Goal: Task Accomplishment & Management: Manage account settings

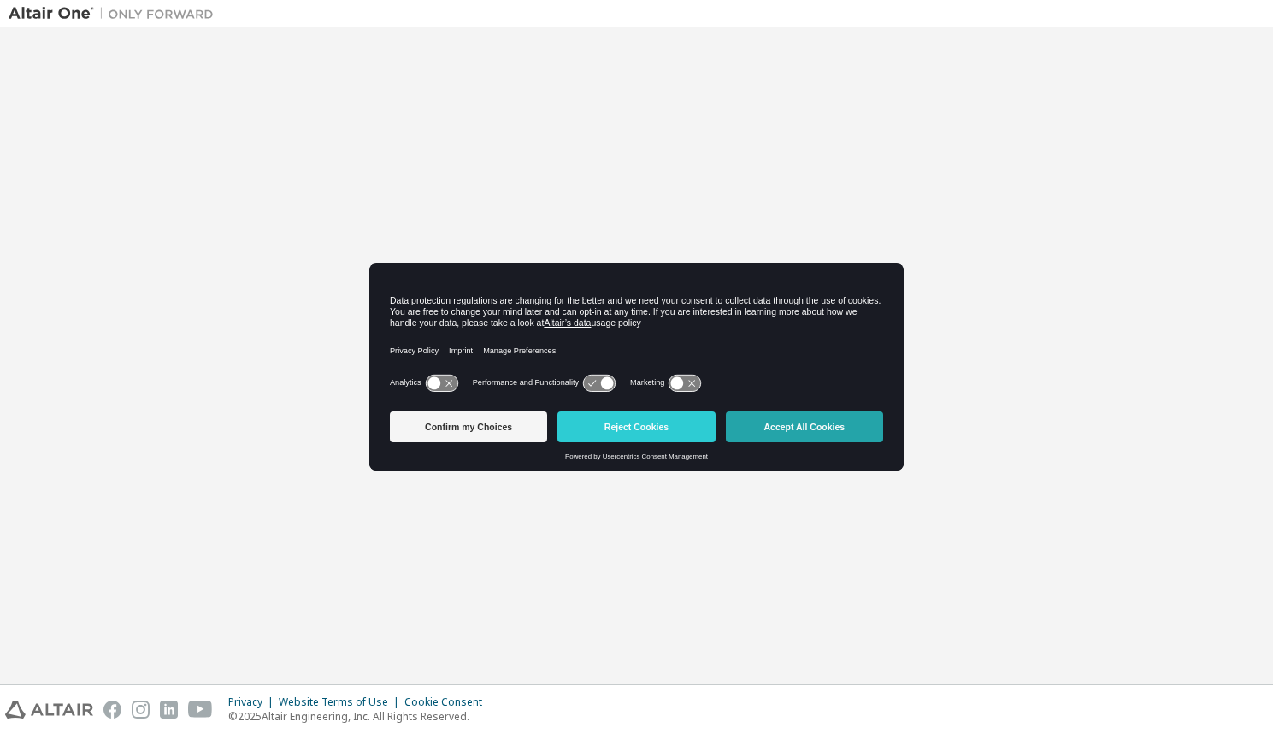
click at [799, 429] on button "Accept All Cookies" at bounding box center [804, 426] width 157 height 31
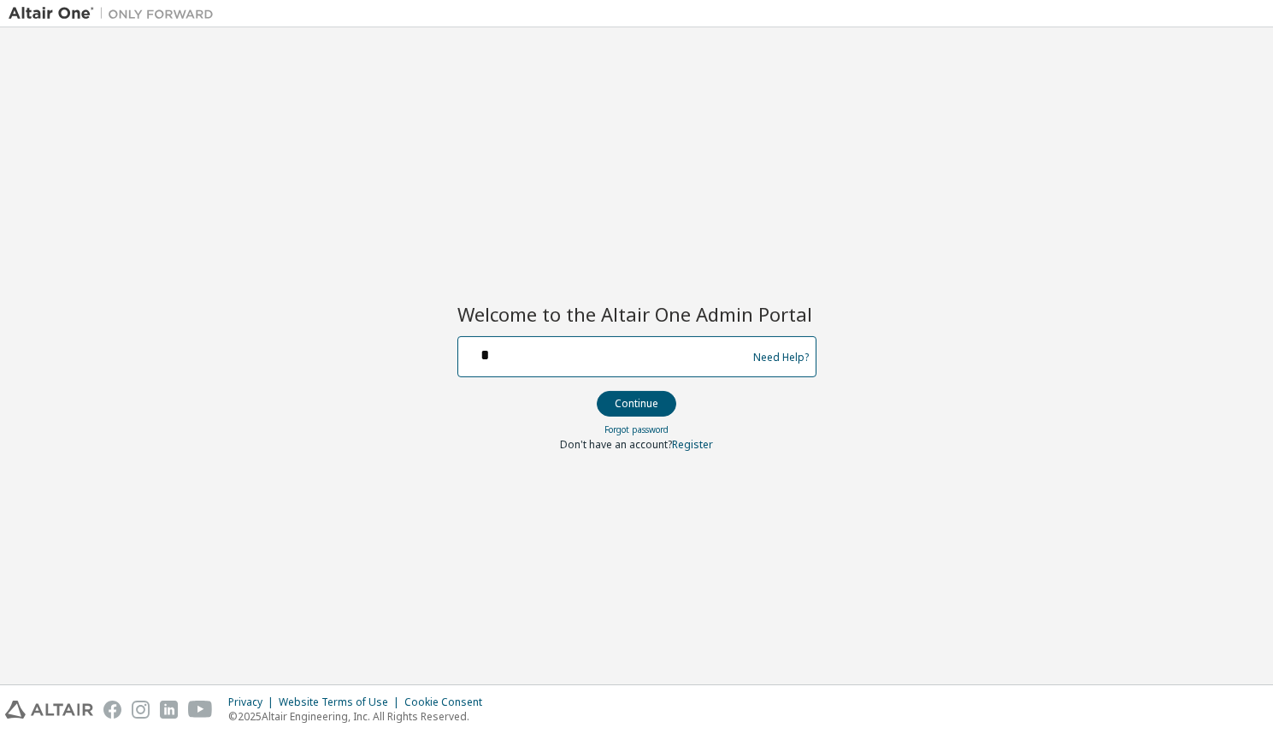
drag, startPoint x: 497, startPoint y: 354, endPoint x: 512, endPoint y: 349, distance: 16.2
click at [497, 354] on input "*" at bounding box center [605, 352] width 280 height 25
type input "**********"
drag, startPoint x: 645, startPoint y: 403, endPoint x: 653, endPoint y: 393, distance: 12.7
click at [645, 403] on button "Continue" at bounding box center [637, 404] width 80 height 26
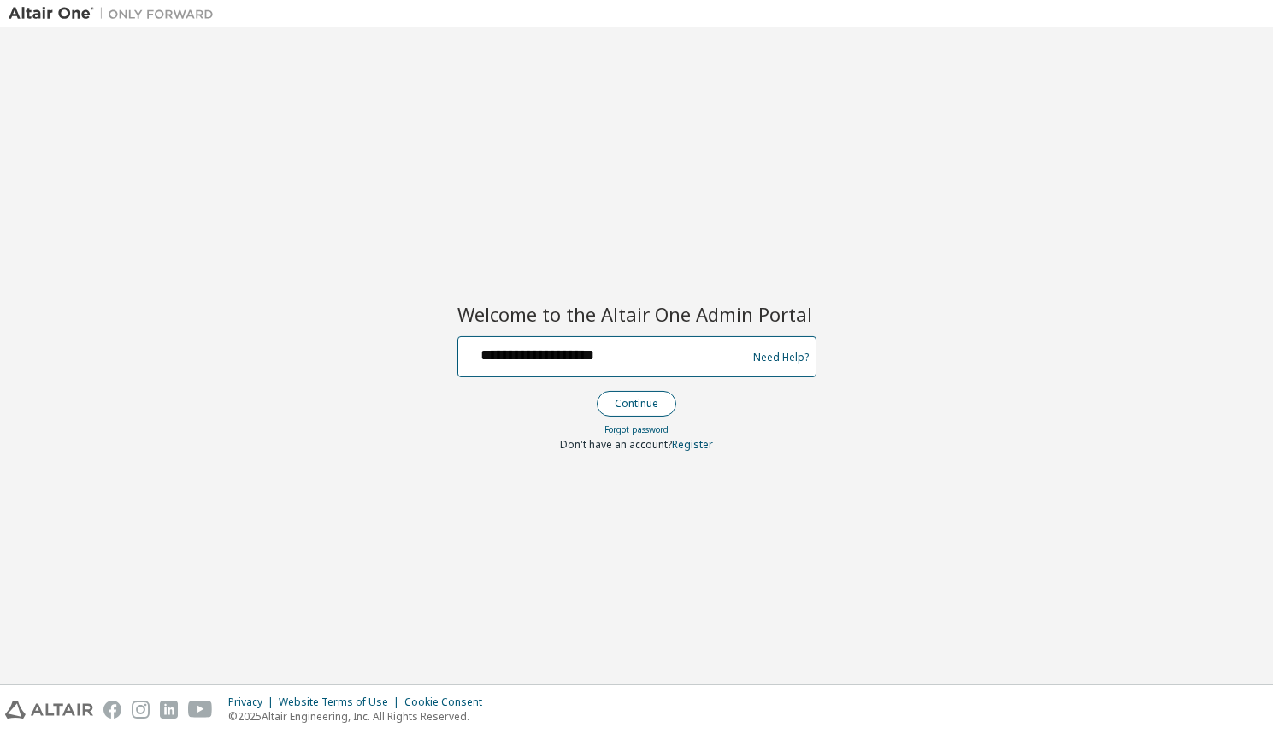
type input "**********"
click at [643, 408] on button "Continue" at bounding box center [637, 404] width 80 height 26
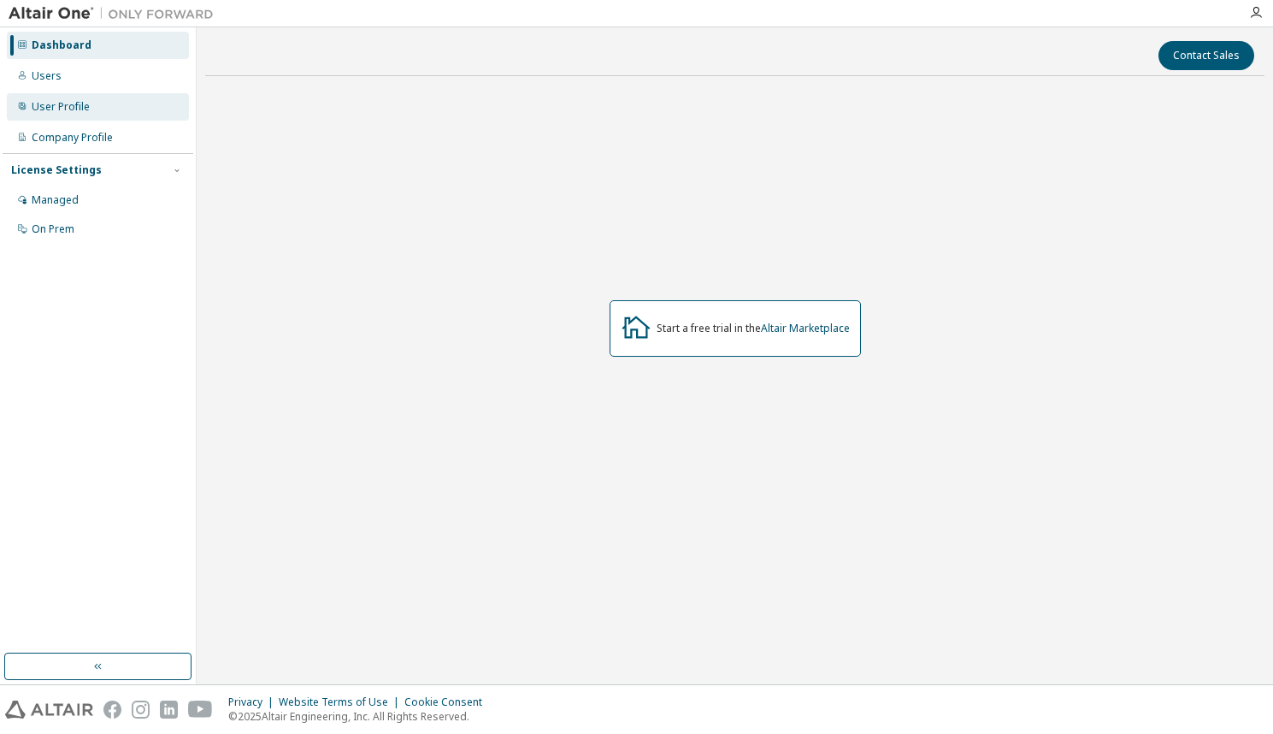
click at [60, 104] on div "User Profile" at bounding box center [61, 107] width 58 height 14
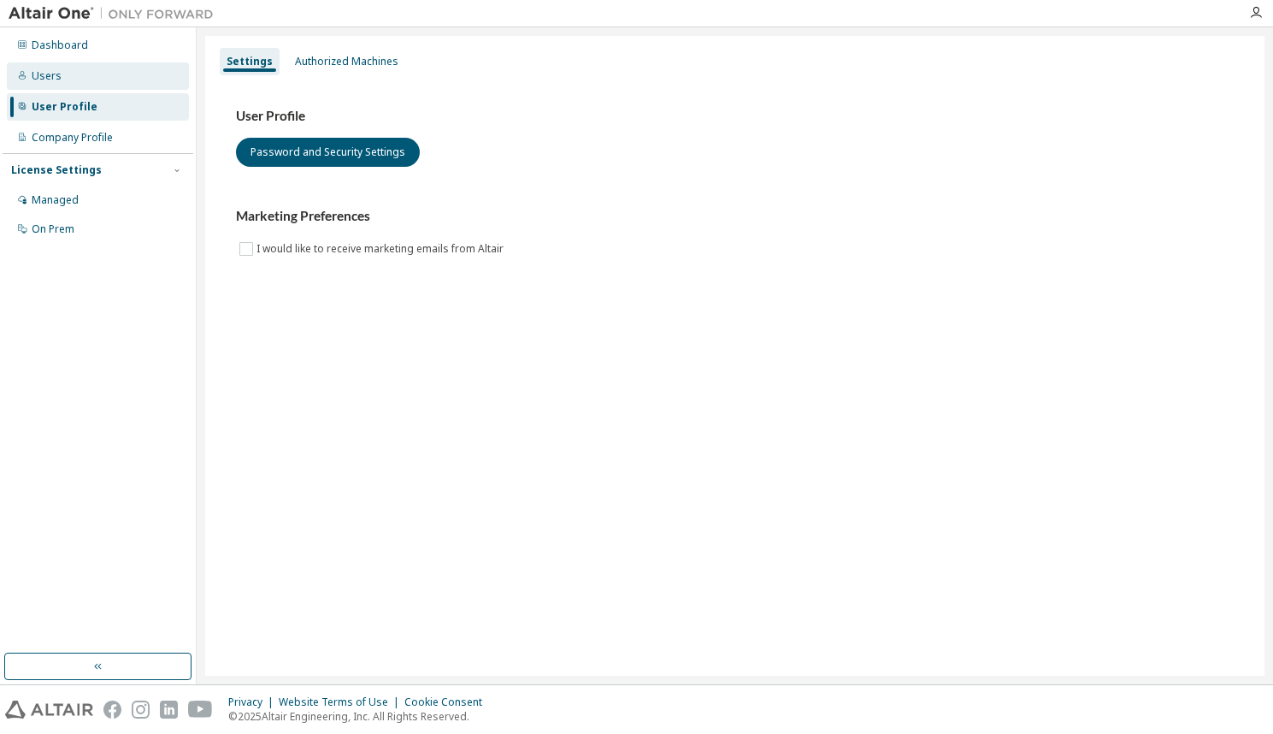
click at [51, 76] on div "Users" at bounding box center [47, 76] width 30 height 14
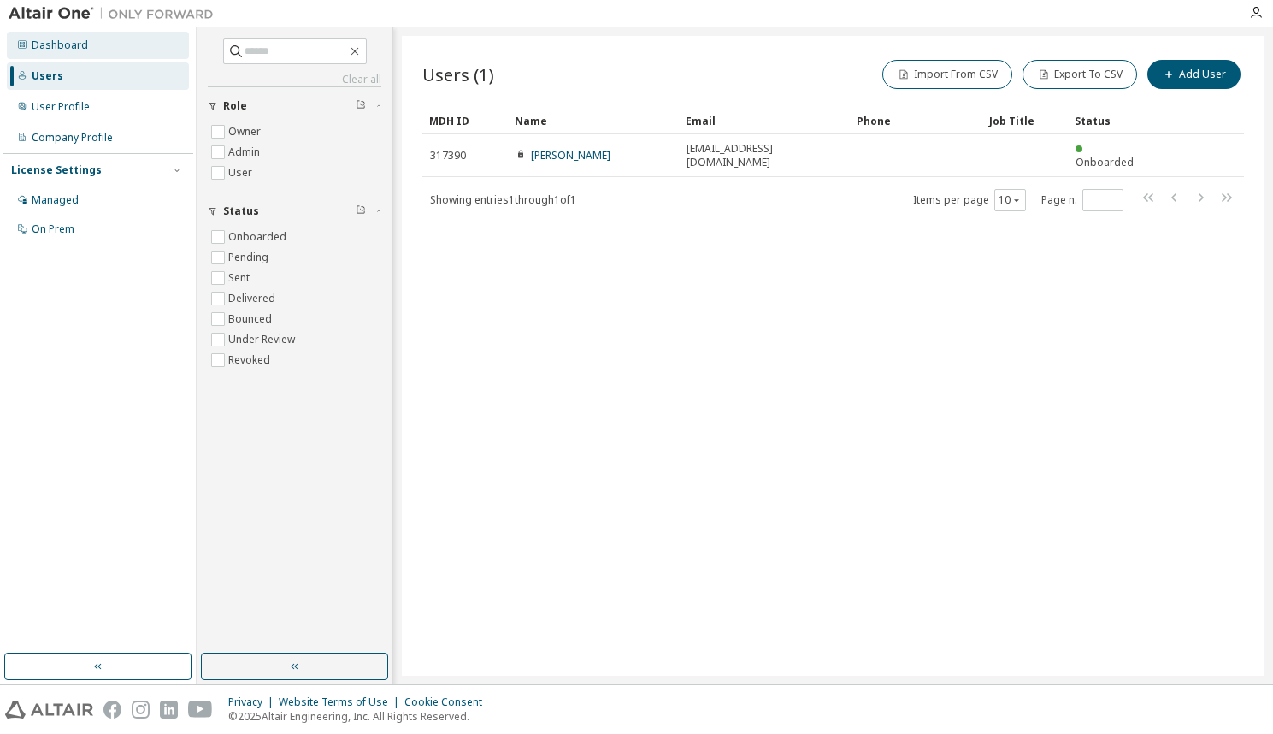
click at [58, 44] on div "Dashboard" at bounding box center [60, 45] width 56 height 14
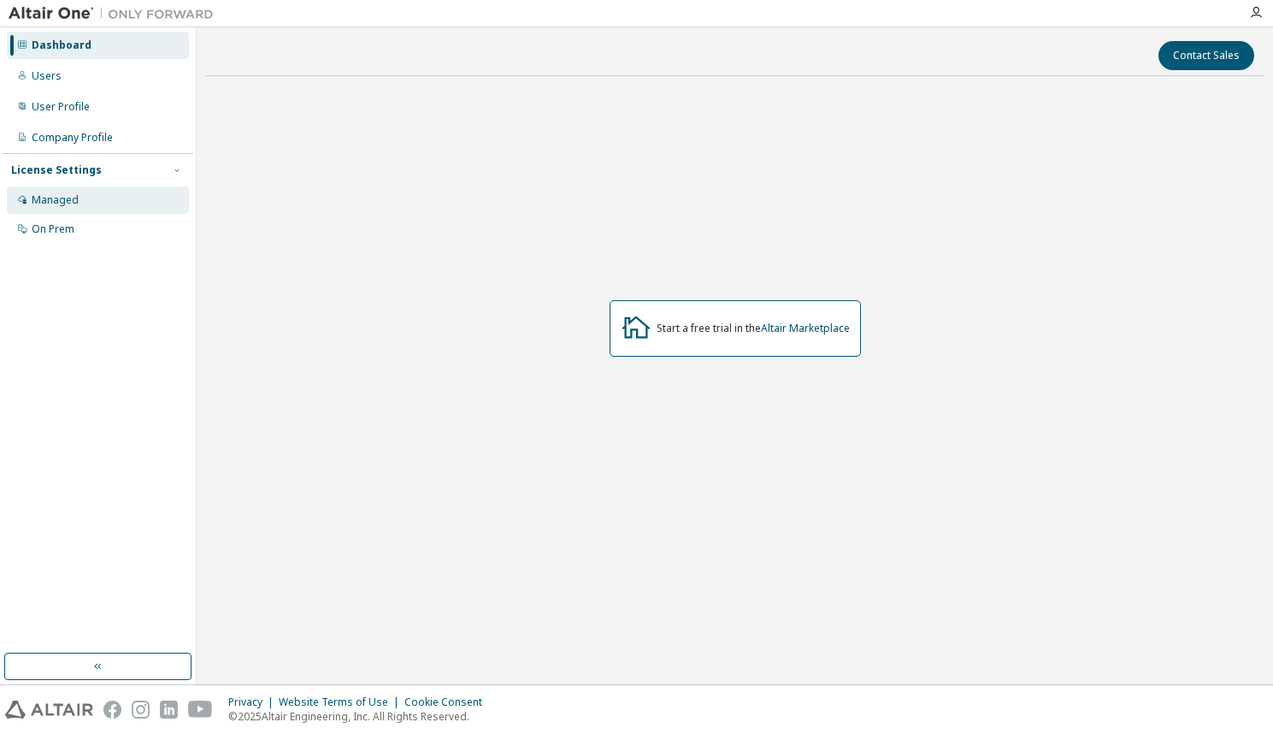
click at [54, 197] on div "Managed" at bounding box center [55, 200] width 47 height 14
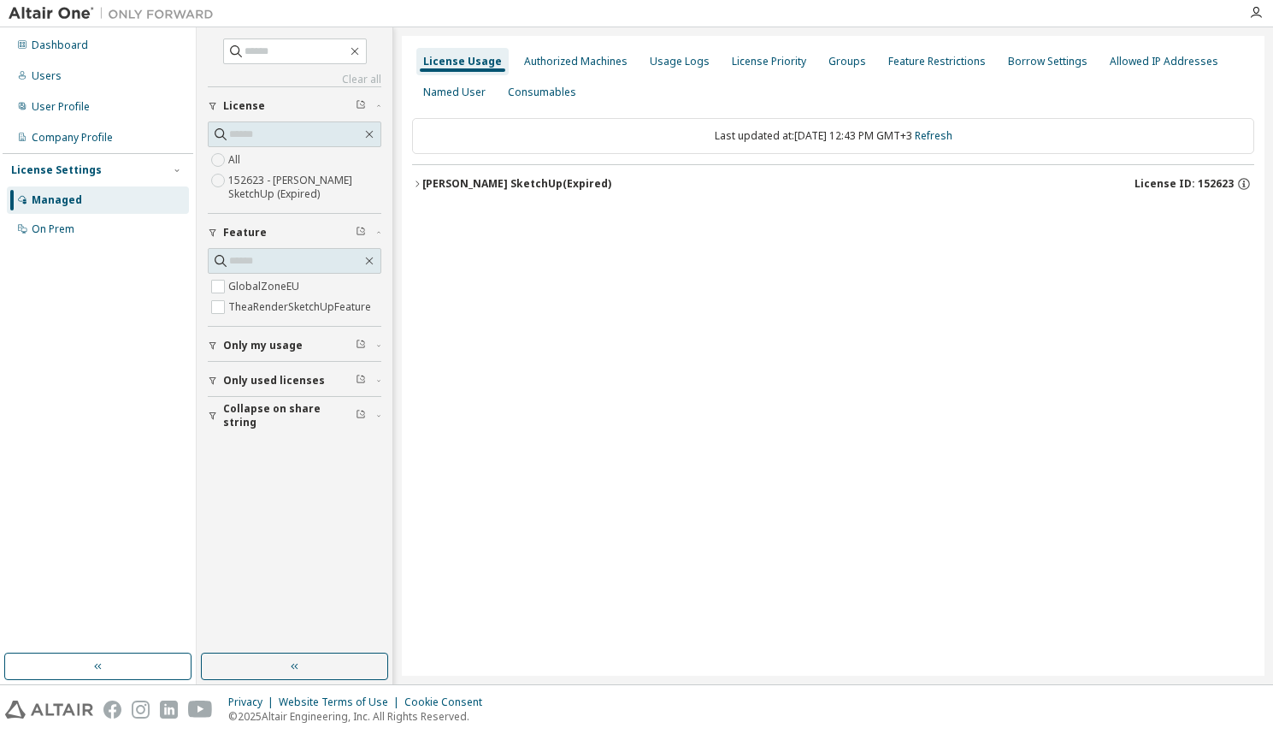
click at [297, 187] on label "152623 - Thea Render SketchUp (Expired)" at bounding box center [304, 187] width 153 height 34
click at [499, 182] on div "Thea Render SketchUp (Expired)" at bounding box center [516, 184] width 189 height 14
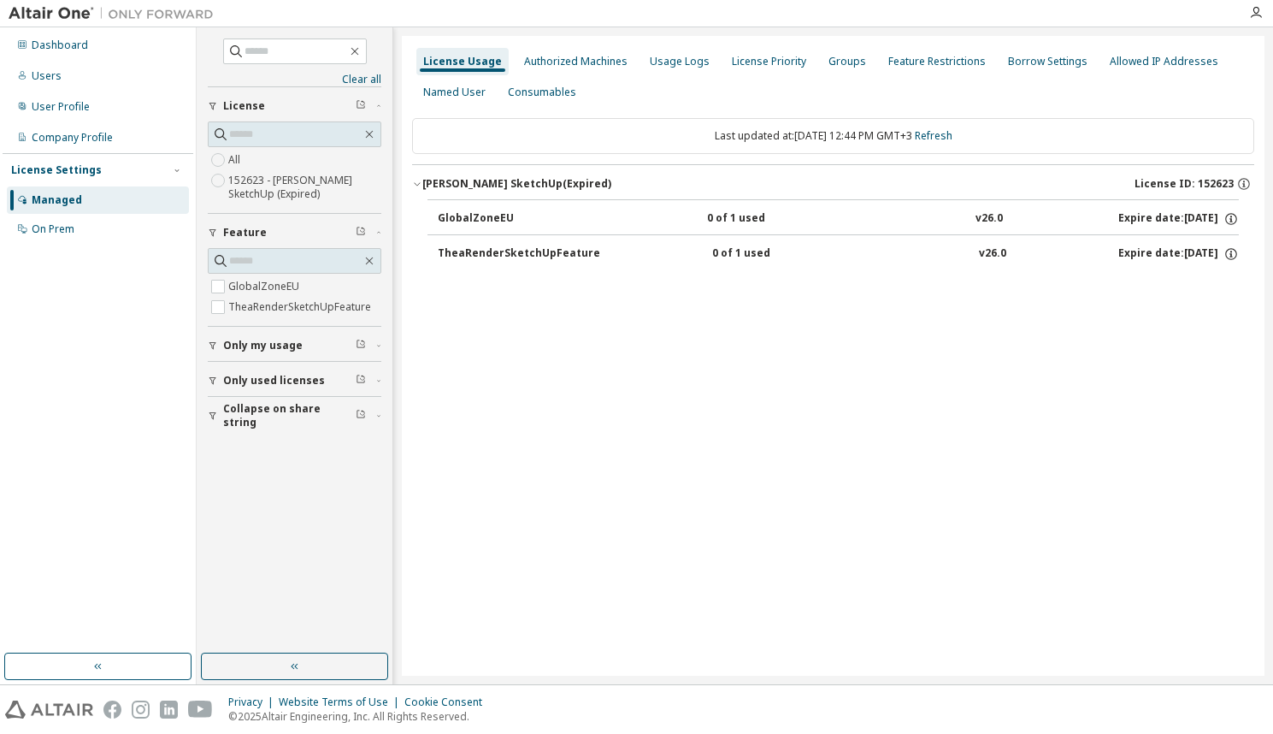
click at [533, 251] on div "TheaRenderSketchUpFeature" at bounding box center [519, 253] width 162 height 15
click at [538, 259] on div "TheaRenderSketchUpFeature" at bounding box center [519, 253] width 162 height 15
click at [540, 250] on div "TheaRenderSketchUpFeature" at bounding box center [519, 253] width 162 height 15
drag, startPoint x: 540, startPoint y: 250, endPoint x: 541, endPoint y: 232, distance: 18.8
click at [540, 250] on div "TheaRenderSketchUpFeature" at bounding box center [519, 253] width 162 height 15
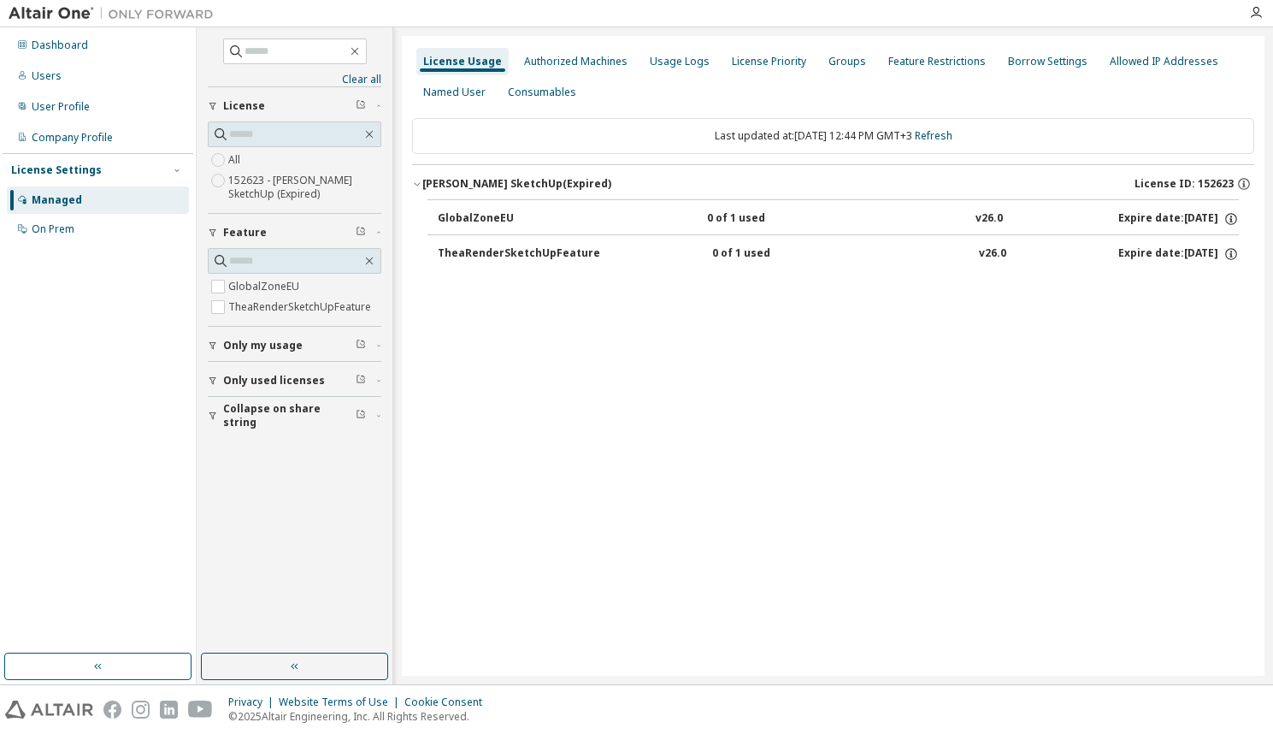
click at [521, 186] on div "Thea Render SketchUp (Expired)" at bounding box center [516, 184] width 189 height 14
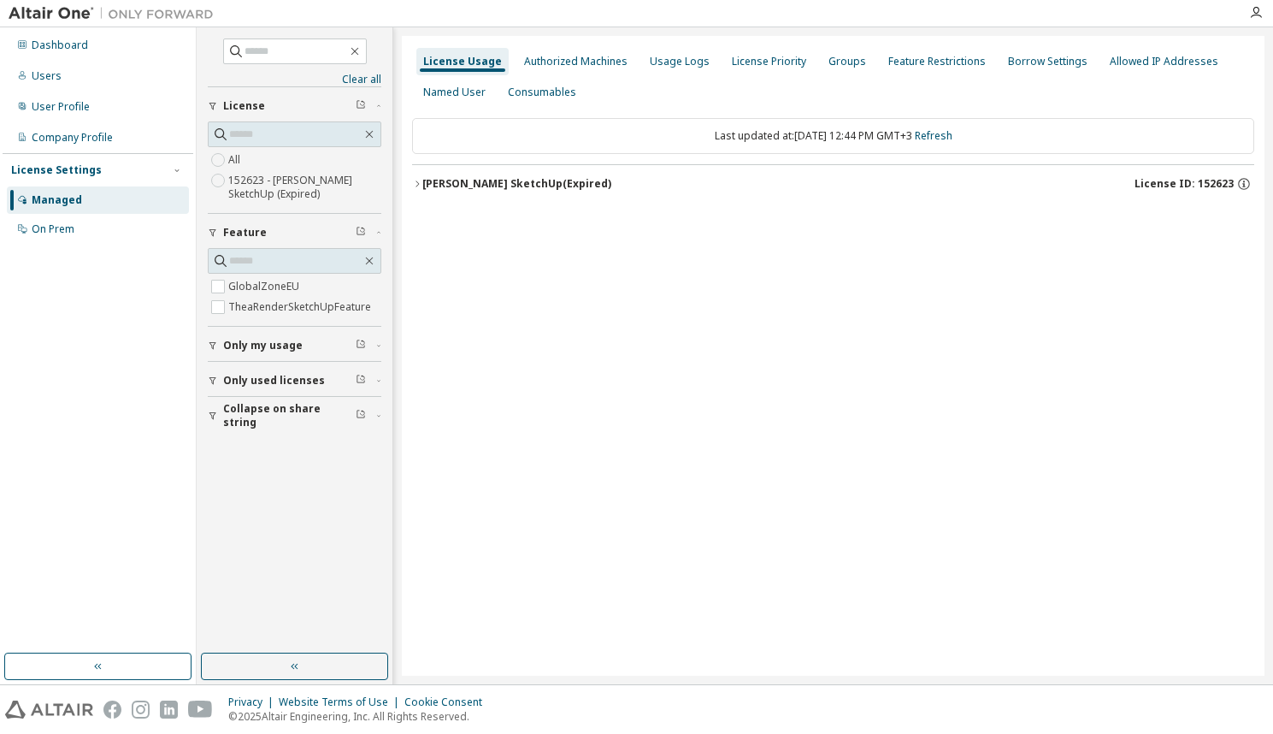
click at [521, 186] on div "Thea Render SketchUp (Expired)" at bounding box center [516, 184] width 189 height 14
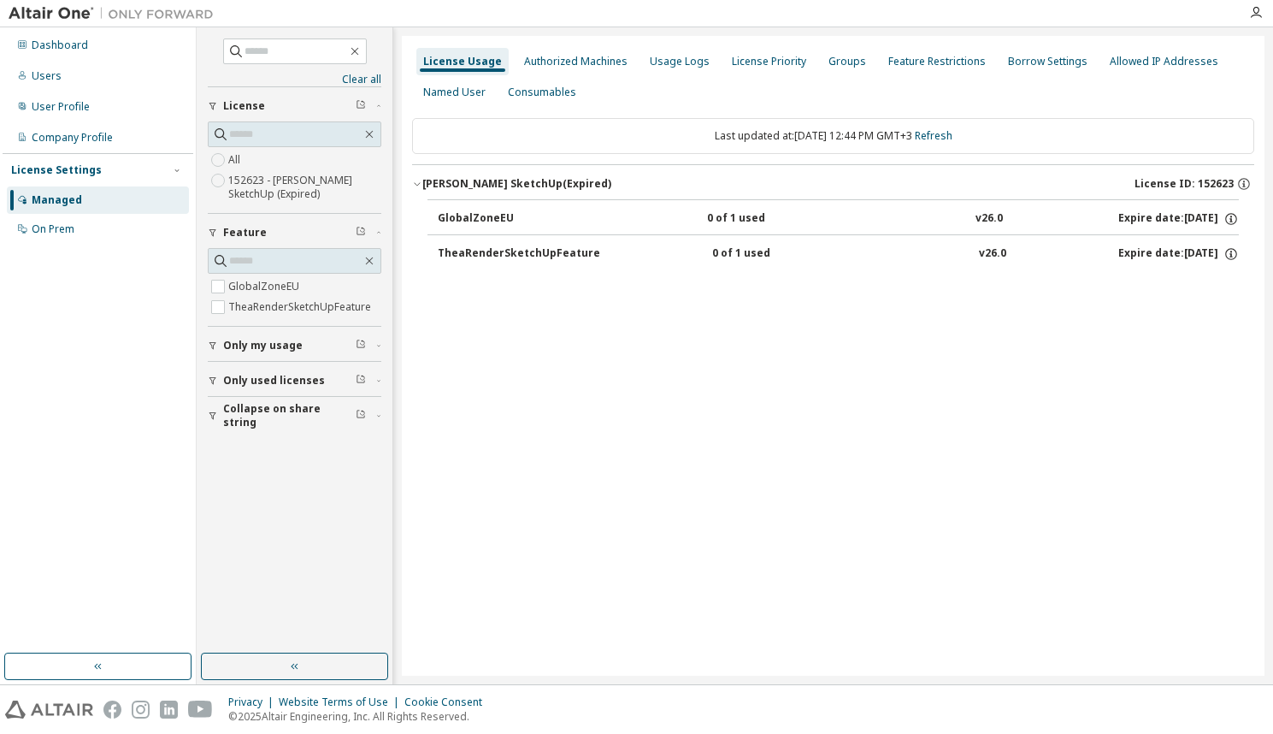
click at [276, 183] on label "152623 - Thea Render SketchUp (Expired)" at bounding box center [304, 187] width 153 height 34
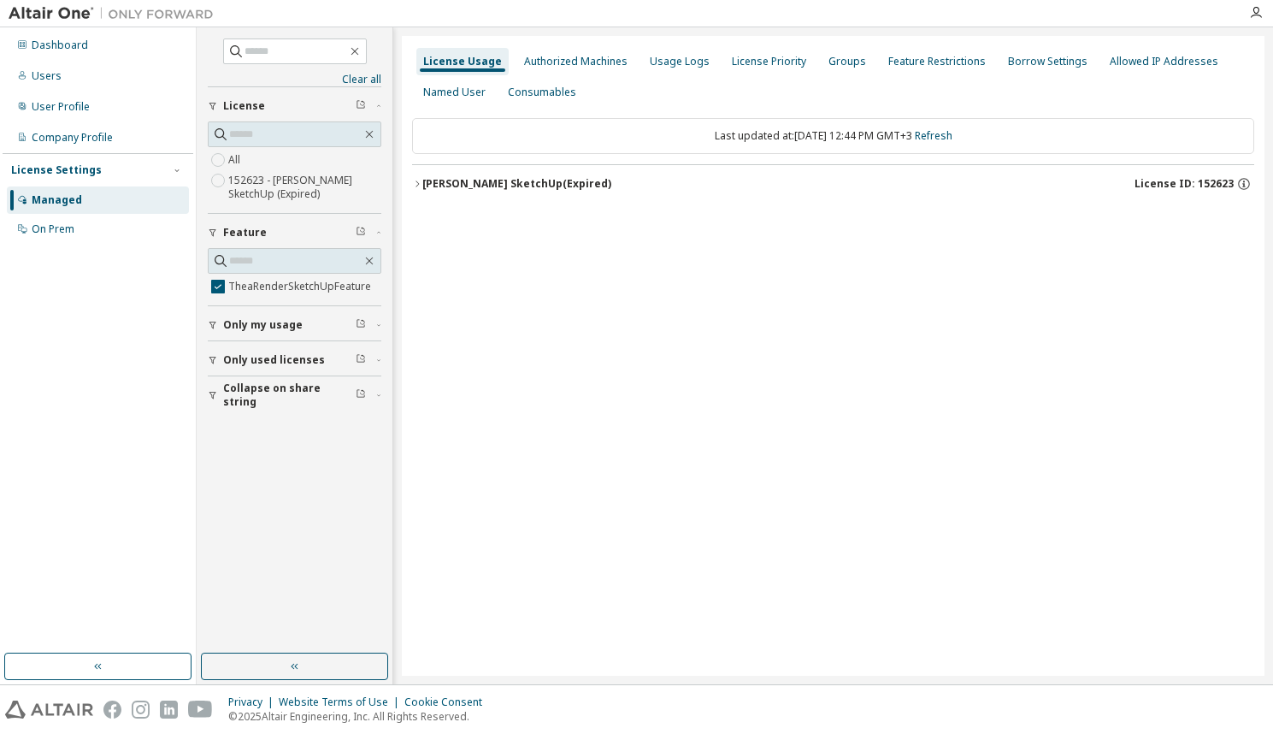
click at [482, 188] on div "Thea Render SketchUp (Expired)" at bounding box center [516, 184] width 189 height 14
drag, startPoint x: 476, startPoint y: 221, endPoint x: 486, endPoint y: 212, distance: 12.7
click at [477, 221] on div "TheaRenderSketchUpFeature" at bounding box center [519, 218] width 162 height 15
click at [501, 222] on div "TheaRenderSketchUpFeature" at bounding box center [519, 218] width 162 height 15
click at [512, 190] on div "Thea Render SketchUp (Expired)" at bounding box center [516, 184] width 189 height 14
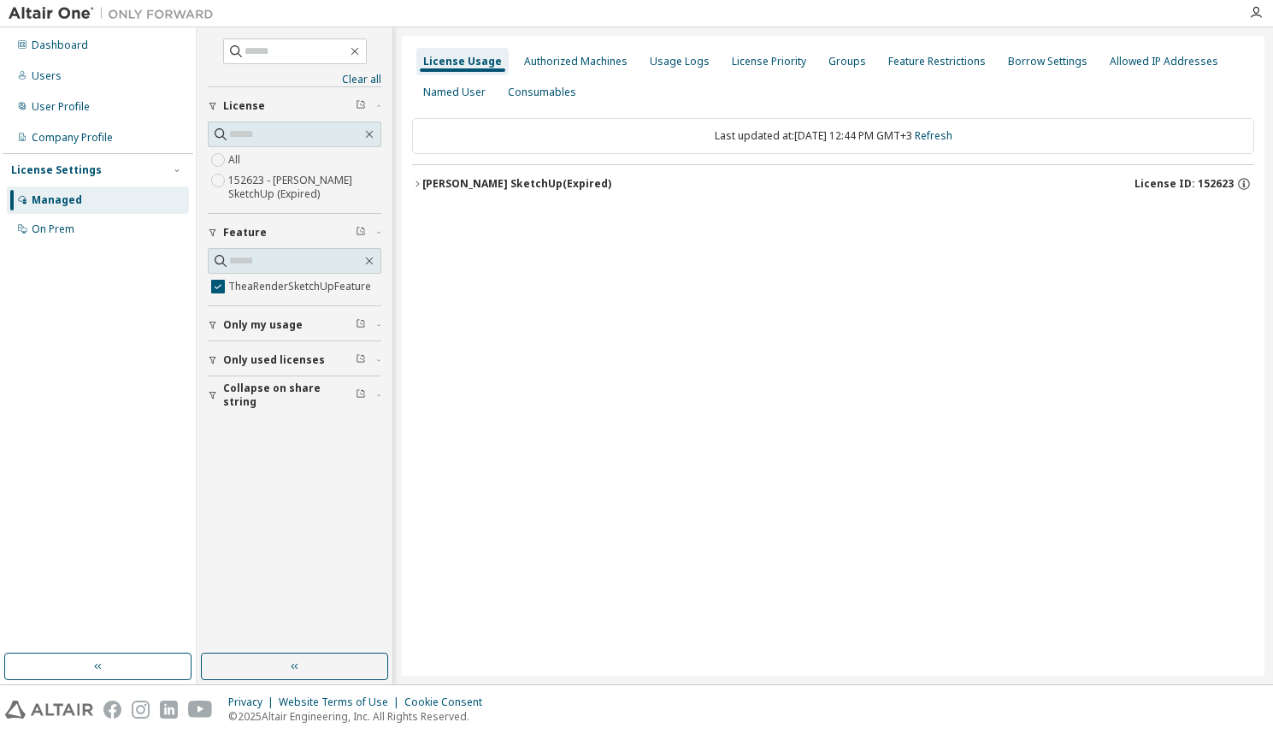
click at [518, 183] on div "Thea Render SketchUp (Expired)" at bounding box center [516, 184] width 189 height 14
click at [952, 138] on link "Refresh" at bounding box center [934, 135] width 38 height 15
click at [417, 182] on icon "button" at bounding box center [416, 183] width 3 height 6
click at [465, 218] on div "TheaRenderSketchUpFeature" at bounding box center [519, 218] width 162 height 15
click at [266, 182] on label "152623 - Thea Render SketchUp (Expired)" at bounding box center [304, 187] width 153 height 34
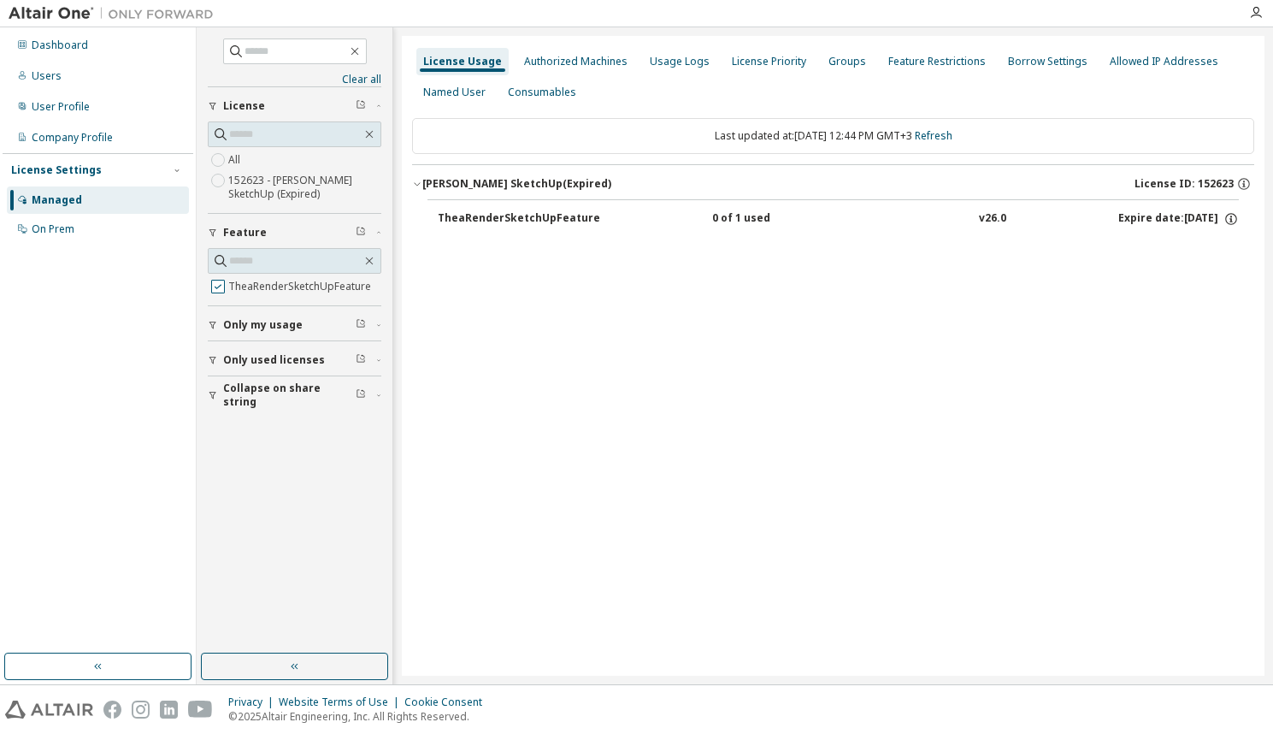
click at [281, 283] on label "TheaRenderSketchUpFeature" at bounding box center [301, 286] width 146 height 21
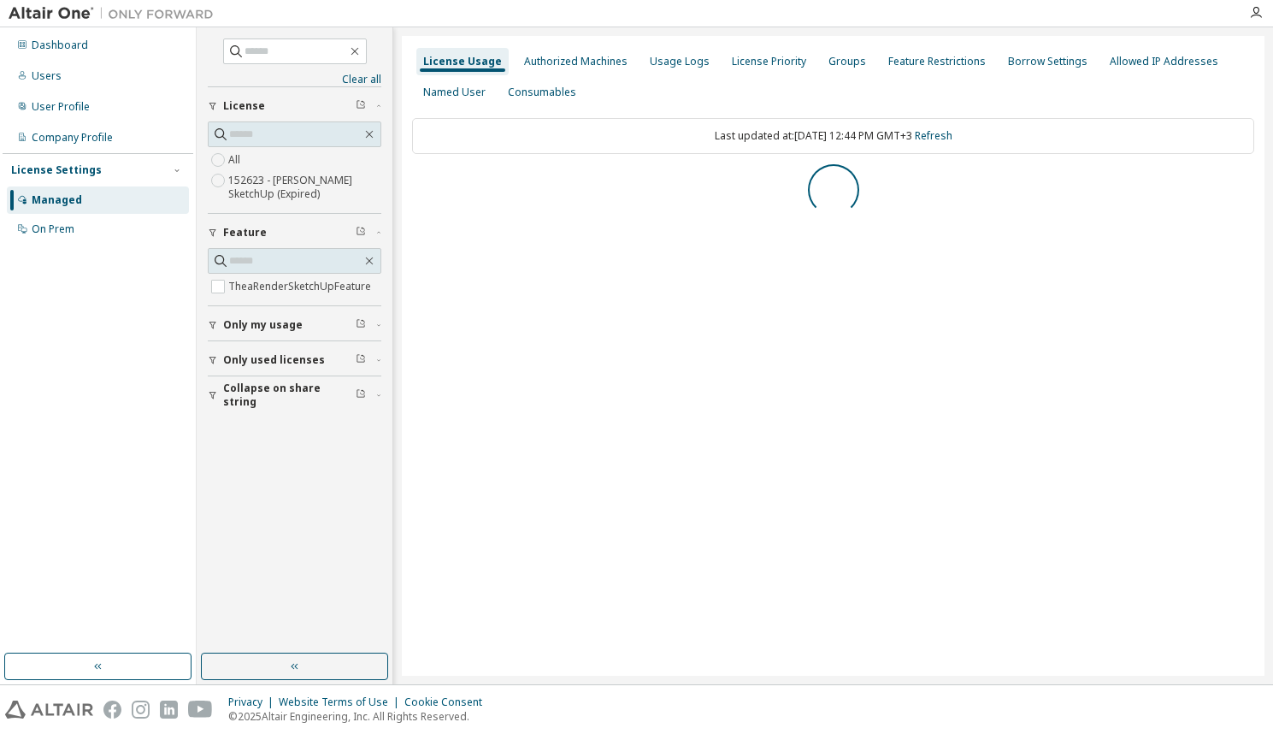
click at [492, 218] on div "License Usage Authorized Machines Usage Logs License Priority Groups Feature Re…" at bounding box center [833, 355] width 863 height 639
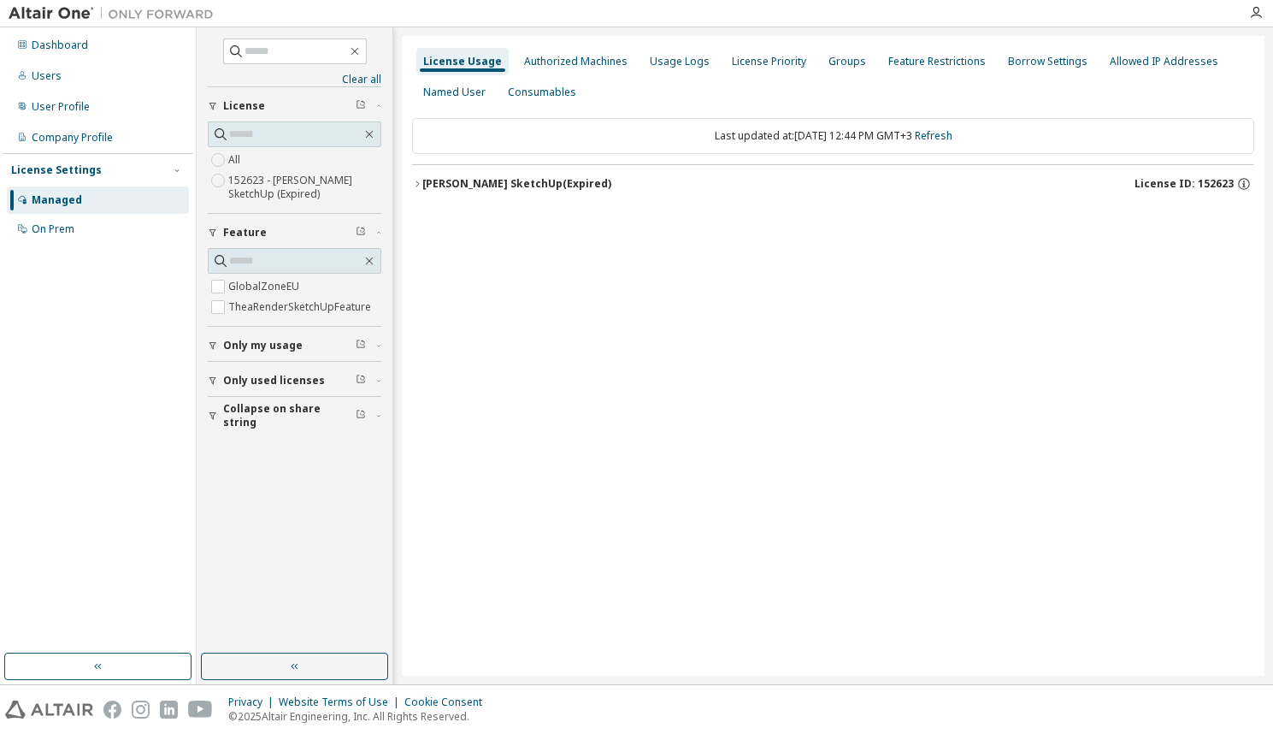
click at [416, 182] on icon "button" at bounding box center [417, 184] width 10 height 10
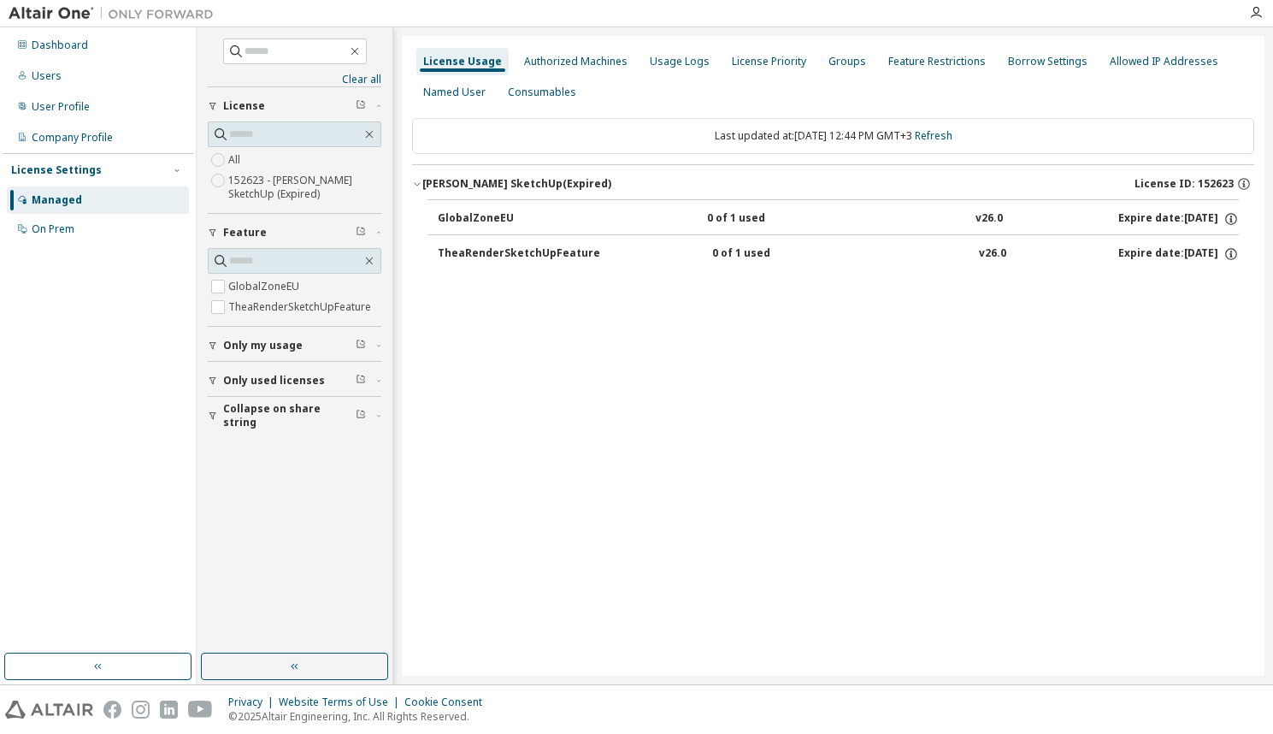
click at [486, 254] on div "TheaRenderSketchUpFeature" at bounding box center [519, 253] width 162 height 15
click at [1234, 253] on icon "button" at bounding box center [1230, 253] width 15 height 15
click at [1138, 251] on div "Expire date: 2025-09-25" at bounding box center [1178, 253] width 121 height 15
click at [980, 250] on div "v26.0" at bounding box center [992, 253] width 27 height 15
click at [980, 251] on div "v26.0" at bounding box center [992, 253] width 27 height 15
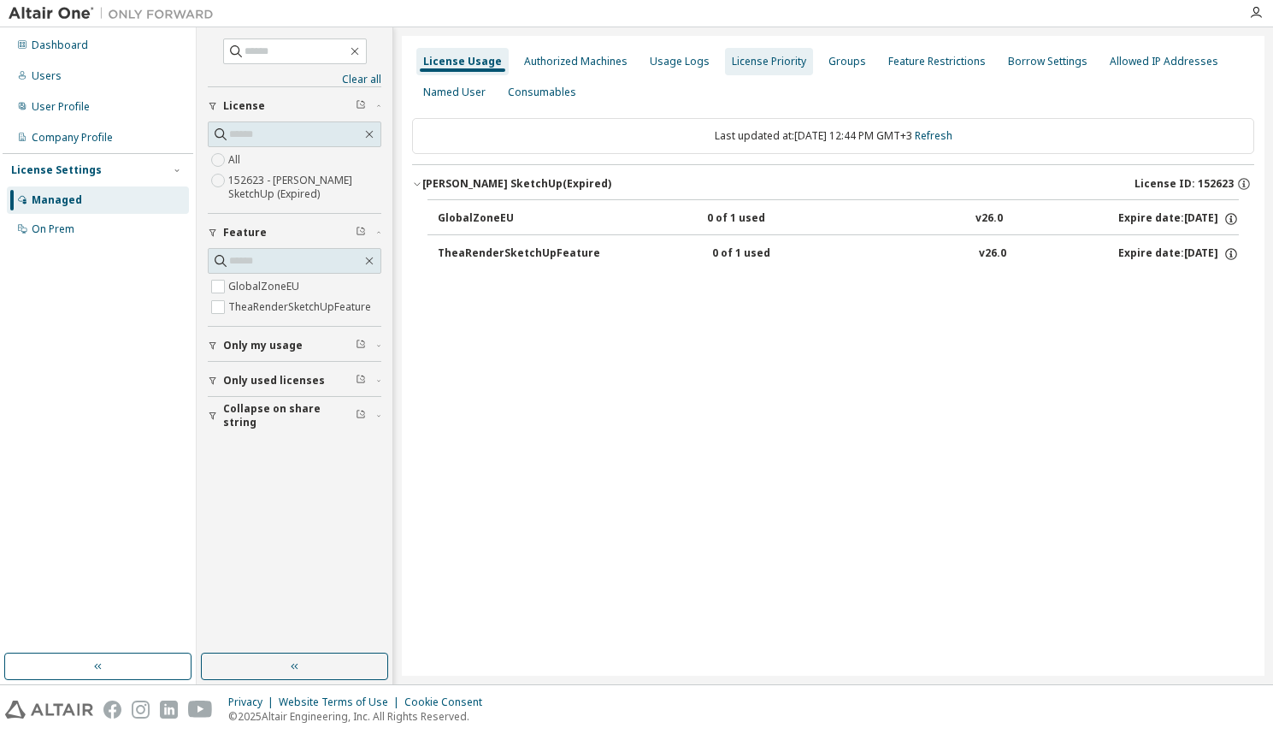
drag, startPoint x: 560, startPoint y: 61, endPoint x: 601, endPoint y: 62, distance: 41.0
click at [560, 61] on div "Authorized Machines" at bounding box center [575, 62] width 103 height 14
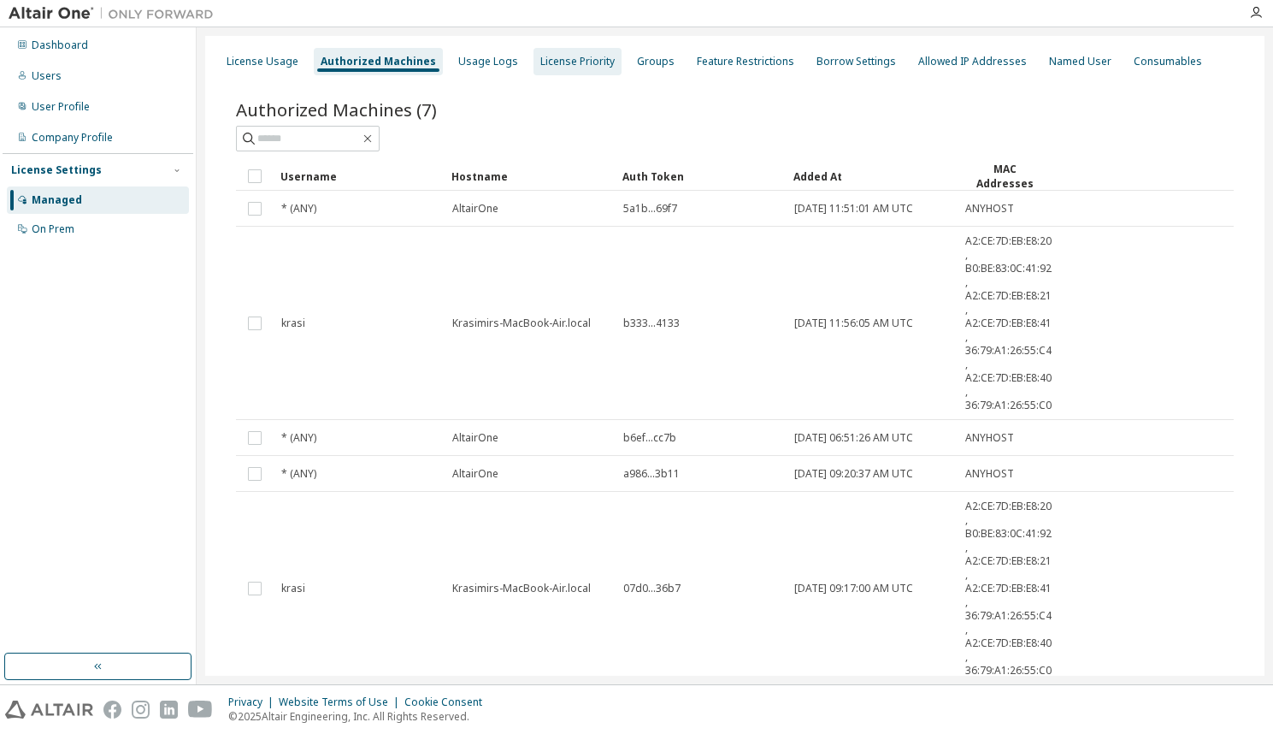
drag, startPoint x: 562, startPoint y: 64, endPoint x: 572, endPoint y: 60, distance: 11.1
click at [562, 65] on div "License Priority" at bounding box center [577, 62] width 74 height 14
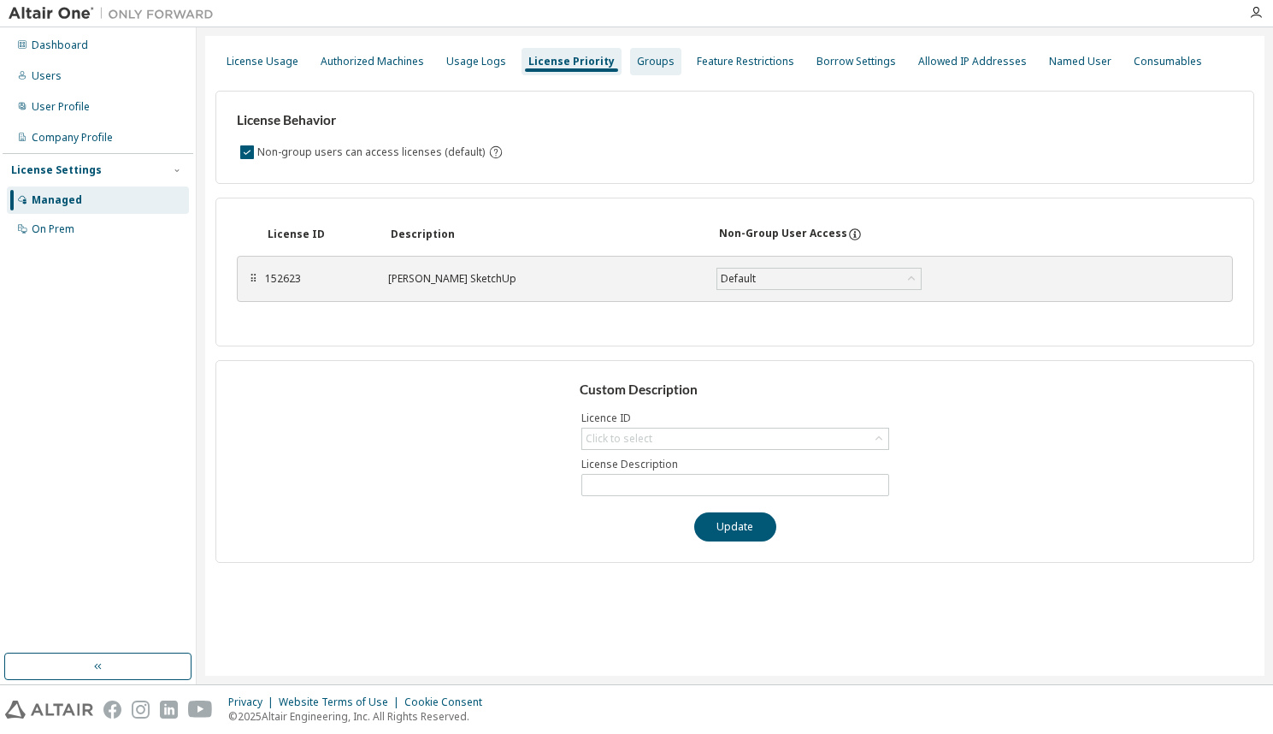
click at [641, 59] on div "Groups" at bounding box center [656, 62] width 38 height 14
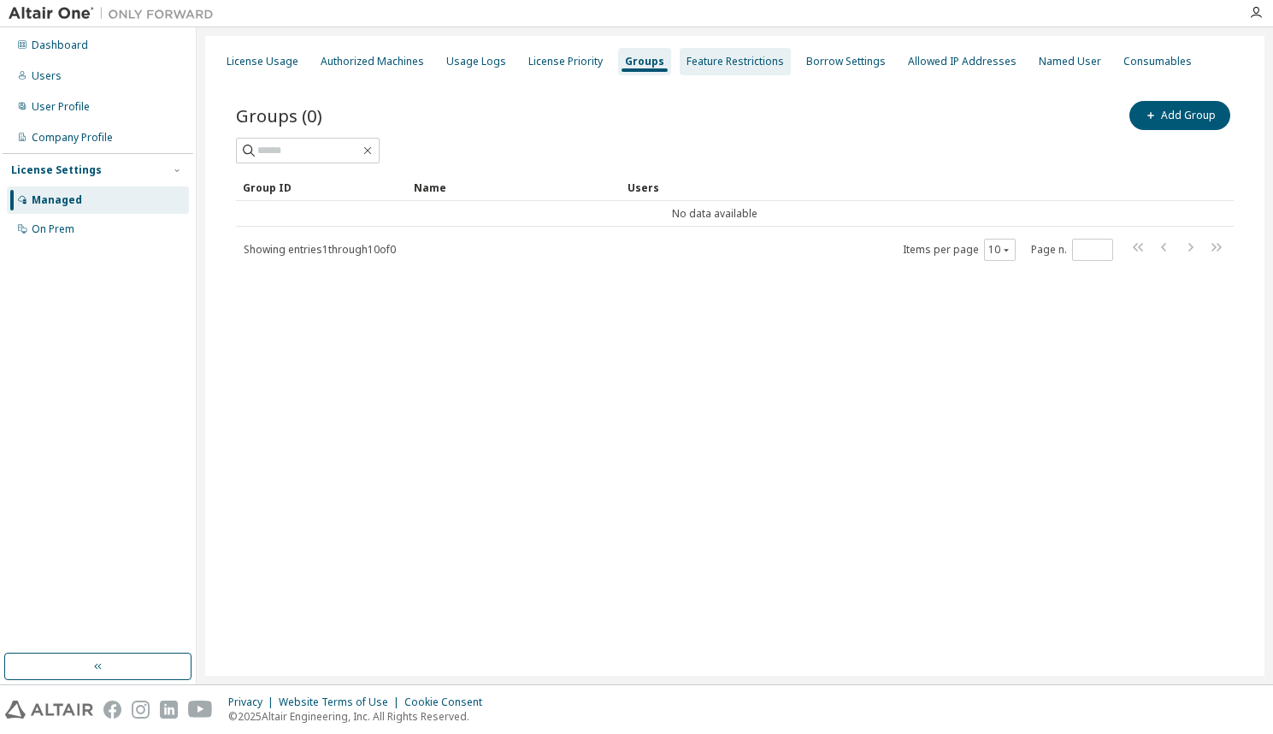
click at [722, 62] on div "Feature Restrictions" at bounding box center [735, 62] width 97 height 14
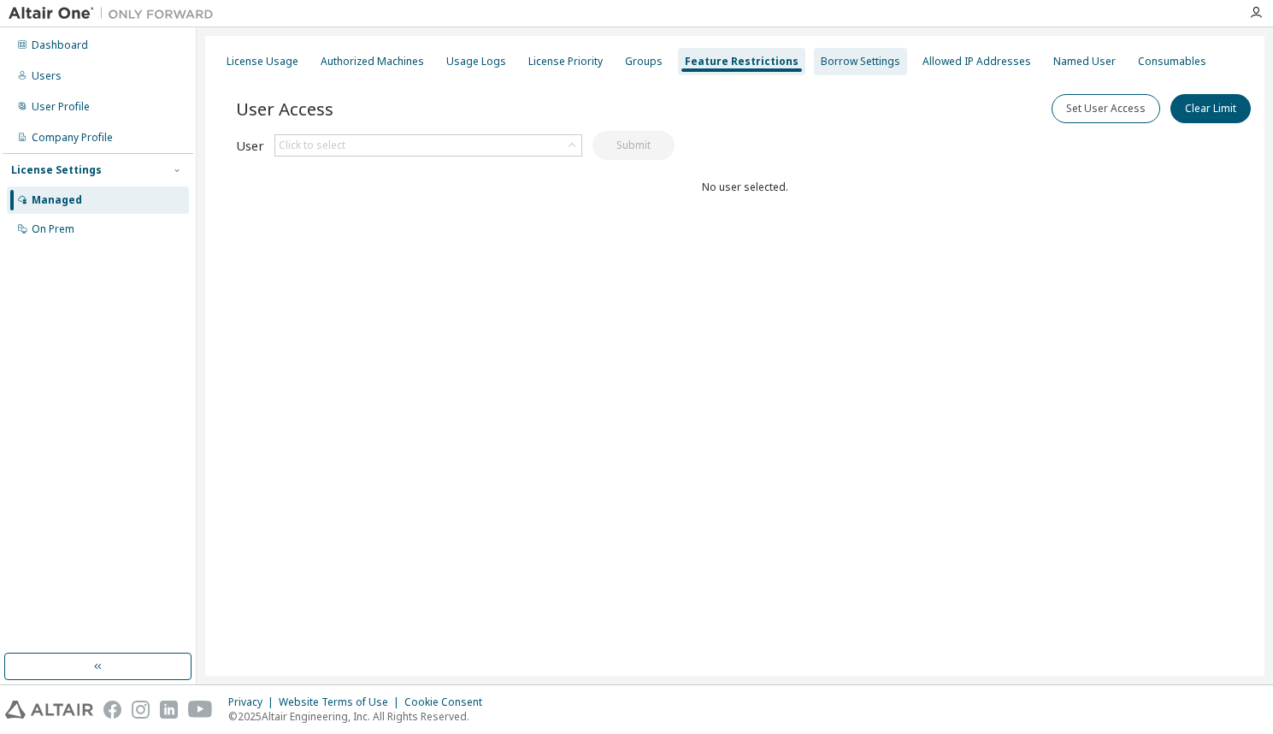
click at [832, 63] on div "Borrow Settings" at bounding box center [861, 62] width 80 height 14
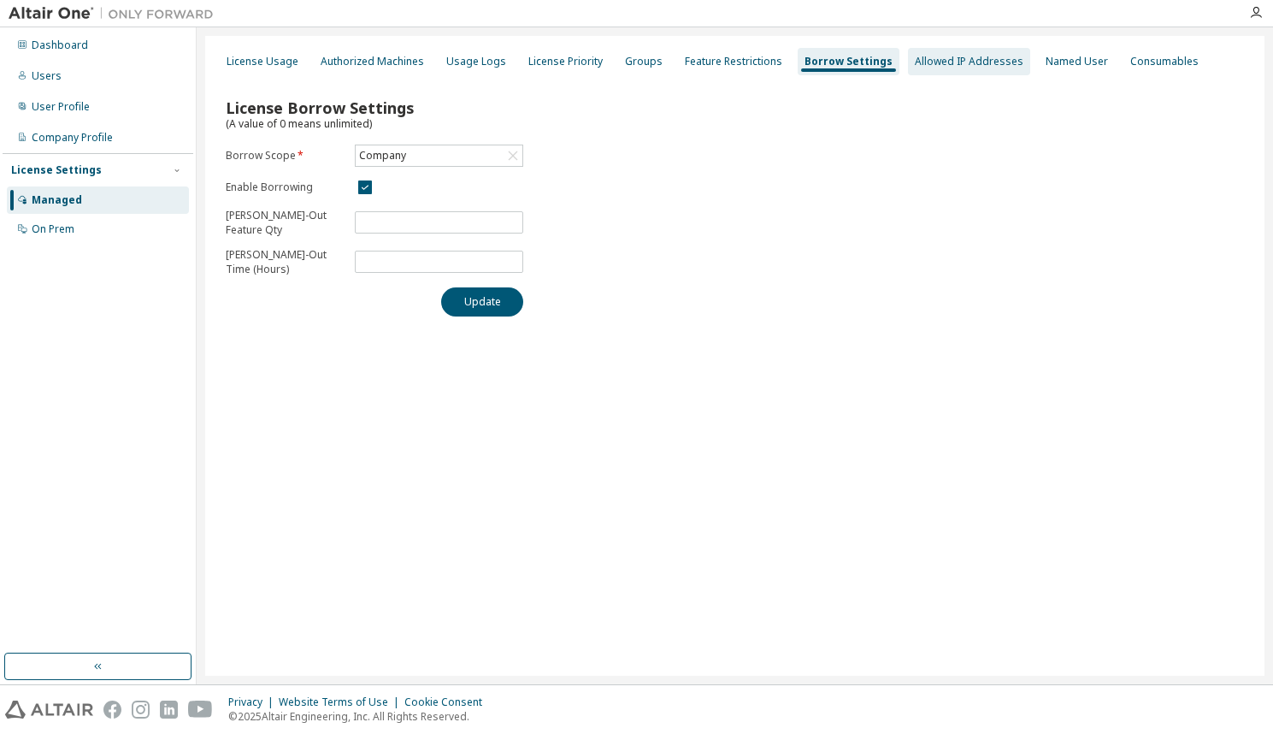
click at [968, 62] on div "Allowed IP Addresses" at bounding box center [969, 62] width 109 height 14
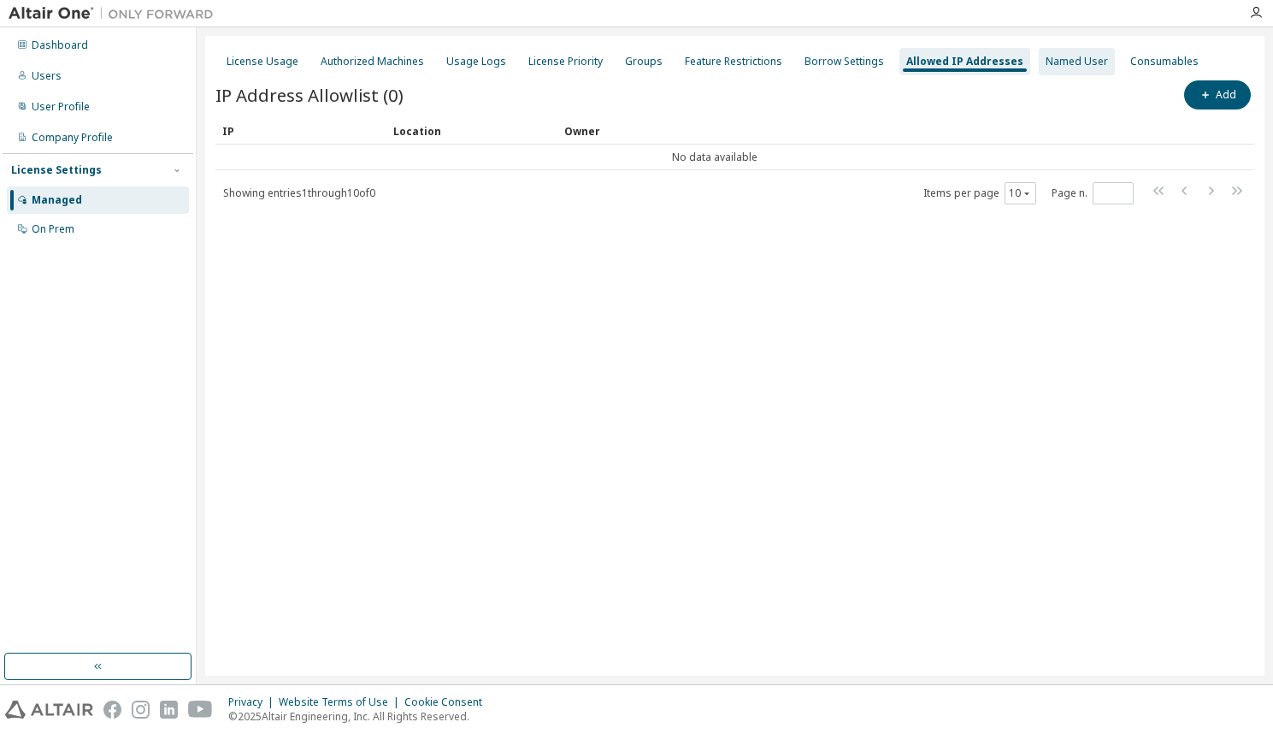
click at [1046, 63] on div "Named User" at bounding box center [1077, 62] width 62 height 14
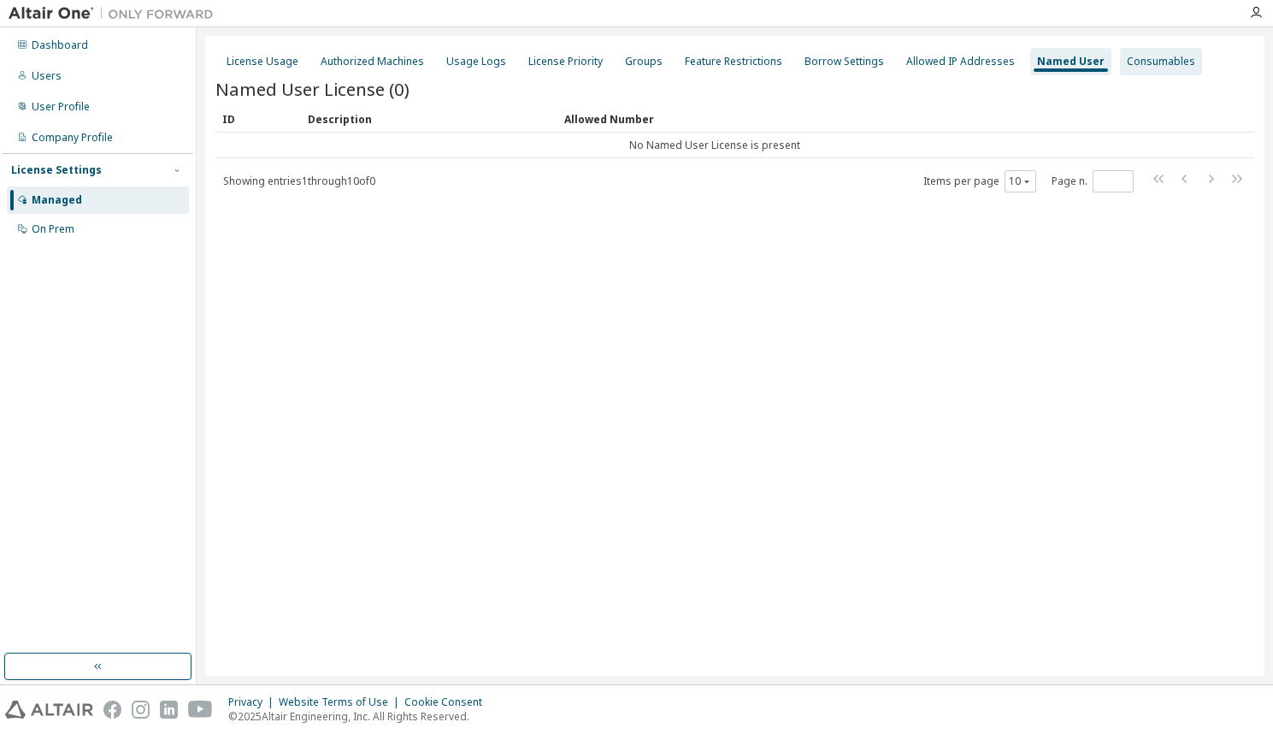
click at [1127, 62] on div "Consumables" at bounding box center [1161, 62] width 68 height 14
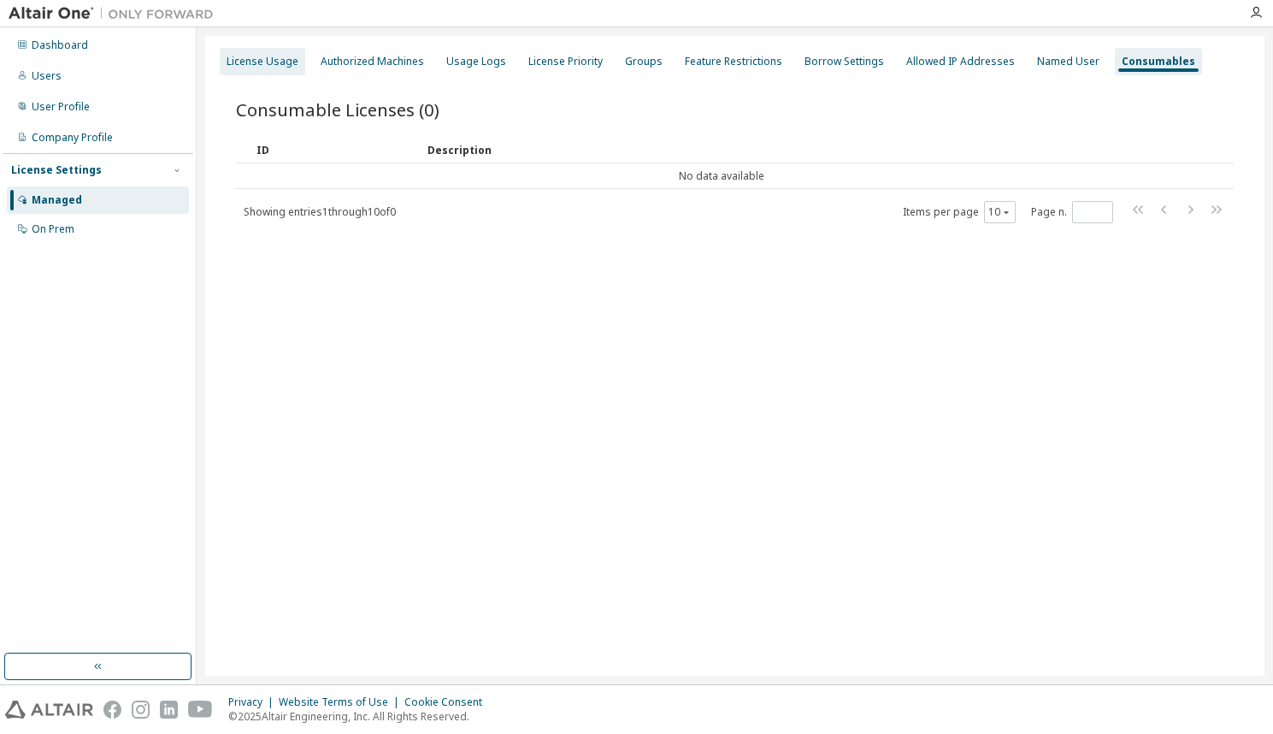
click at [275, 65] on div "License Usage" at bounding box center [263, 62] width 72 height 14
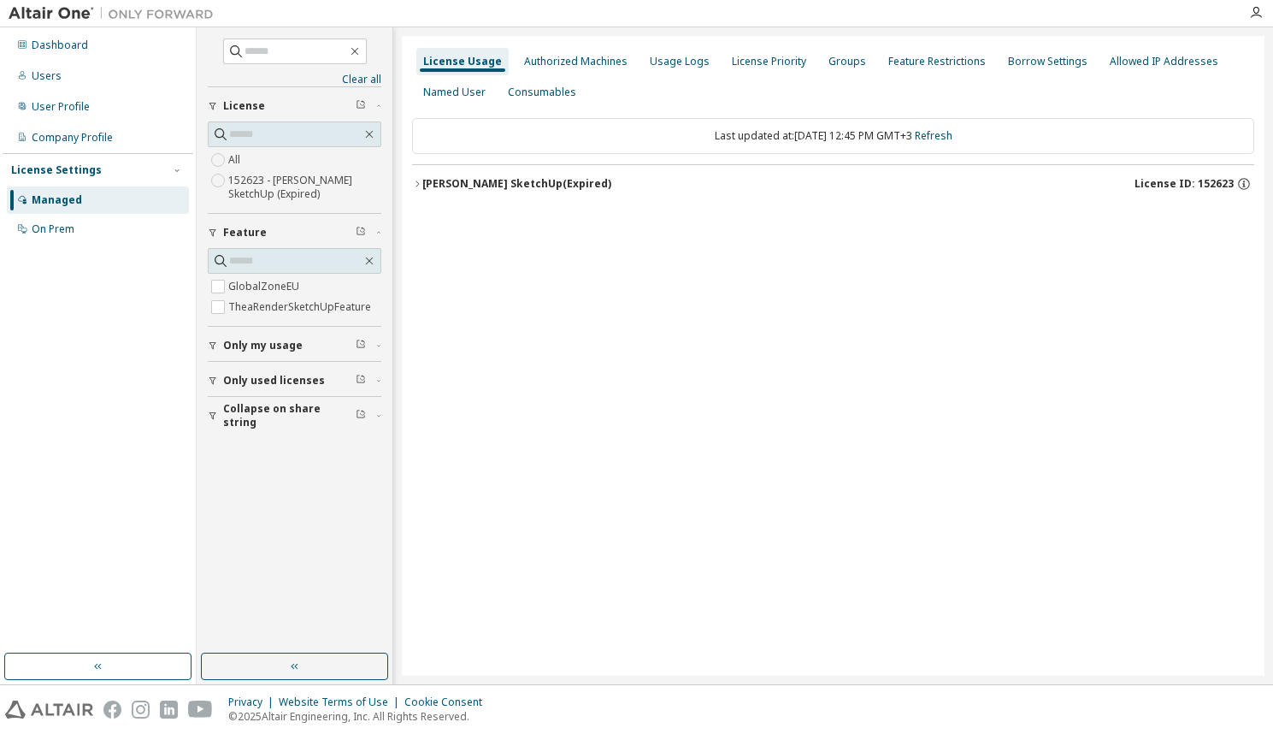
click at [470, 184] on div "Thea Render SketchUp (Expired)" at bounding box center [516, 184] width 189 height 14
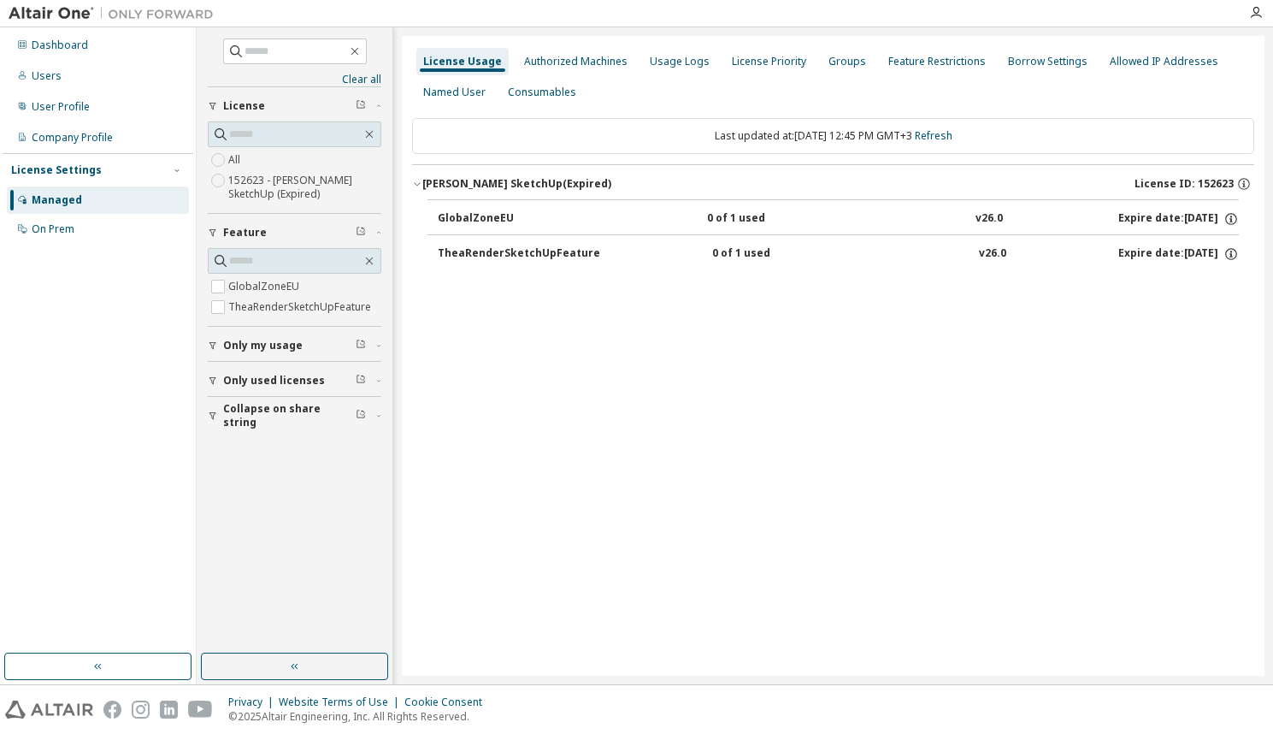
click at [481, 250] on div "TheaRenderSketchUpFeature" at bounding box center [519, 253] width 162 height 15
drag, startPoint x: 1182, startPoint y: 252, endPoint x: 1210, endPoint y: 253, distance: 27.4
click at [1183, 253] on div "Expire date: 2025-09-25" at bounding box center [1178, 253] width 121 height 15
click at [1254, 13] on icon "button" at bounding box center [1256, 13] width 14 height 14
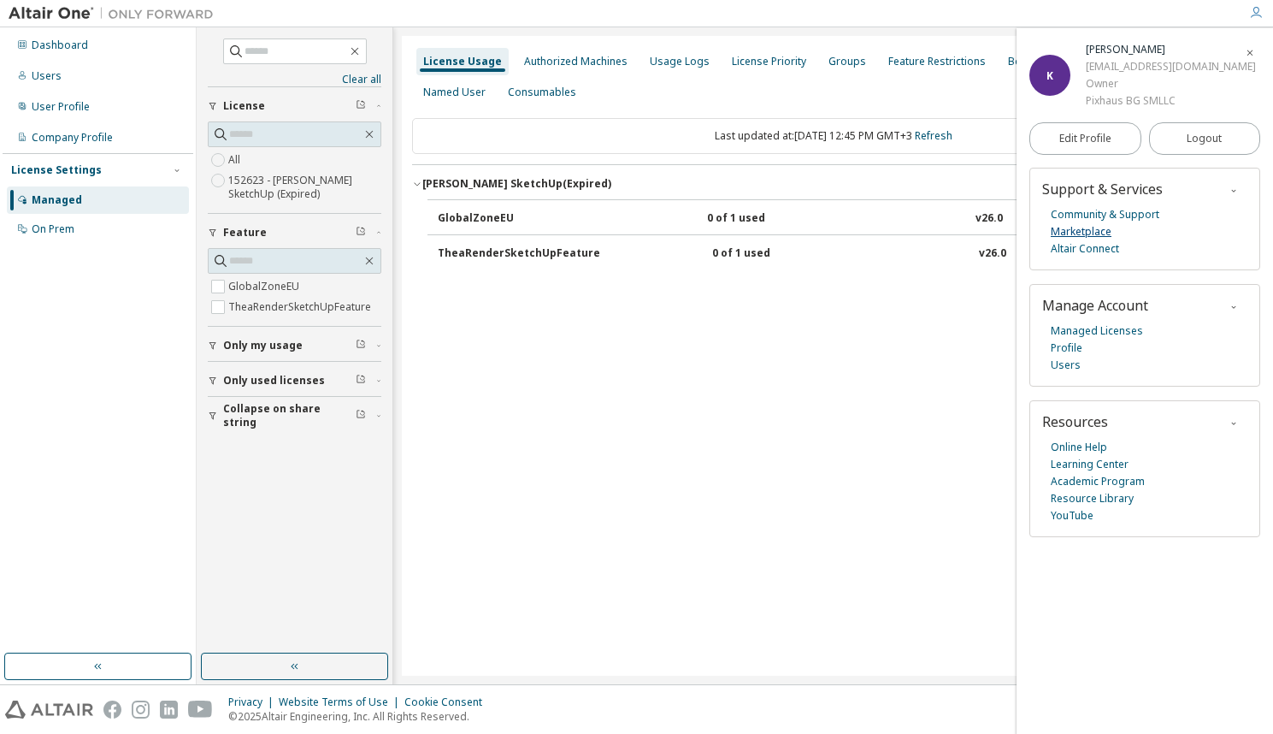
click at [1073, 224] on link "Marketplace" at bounding box center [1081, 231] width 61 height 17
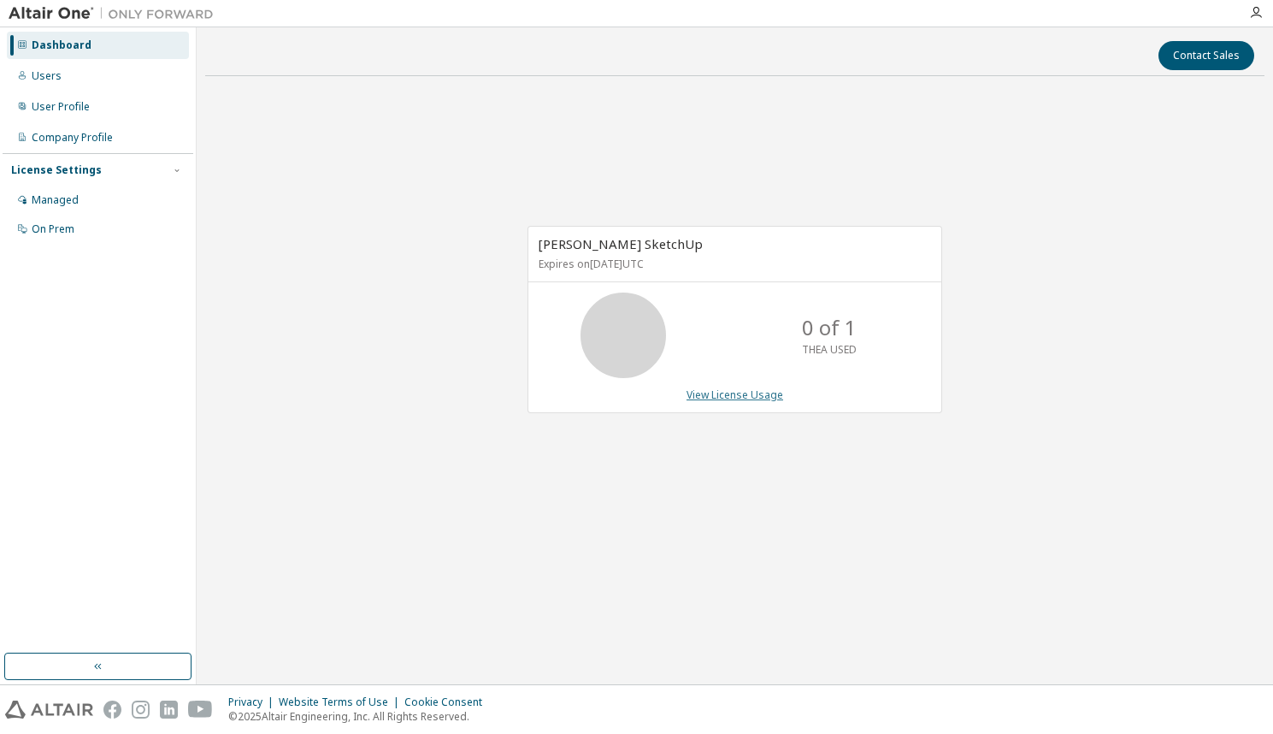
click at [751, 398] on link "View License Usage" at bounding box center [735, 394] width 97 height 15
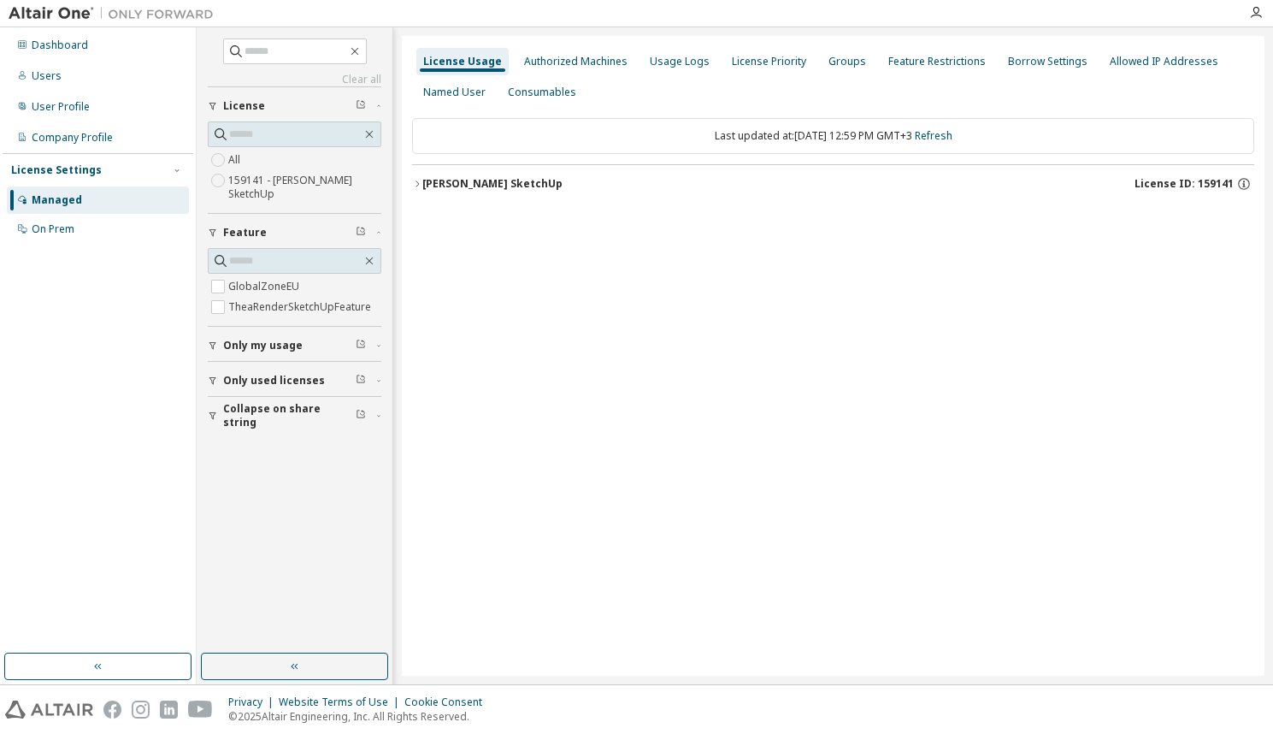
click at [417, 182] on icon "button" at bounding box center [416, 183] width 3 height 6
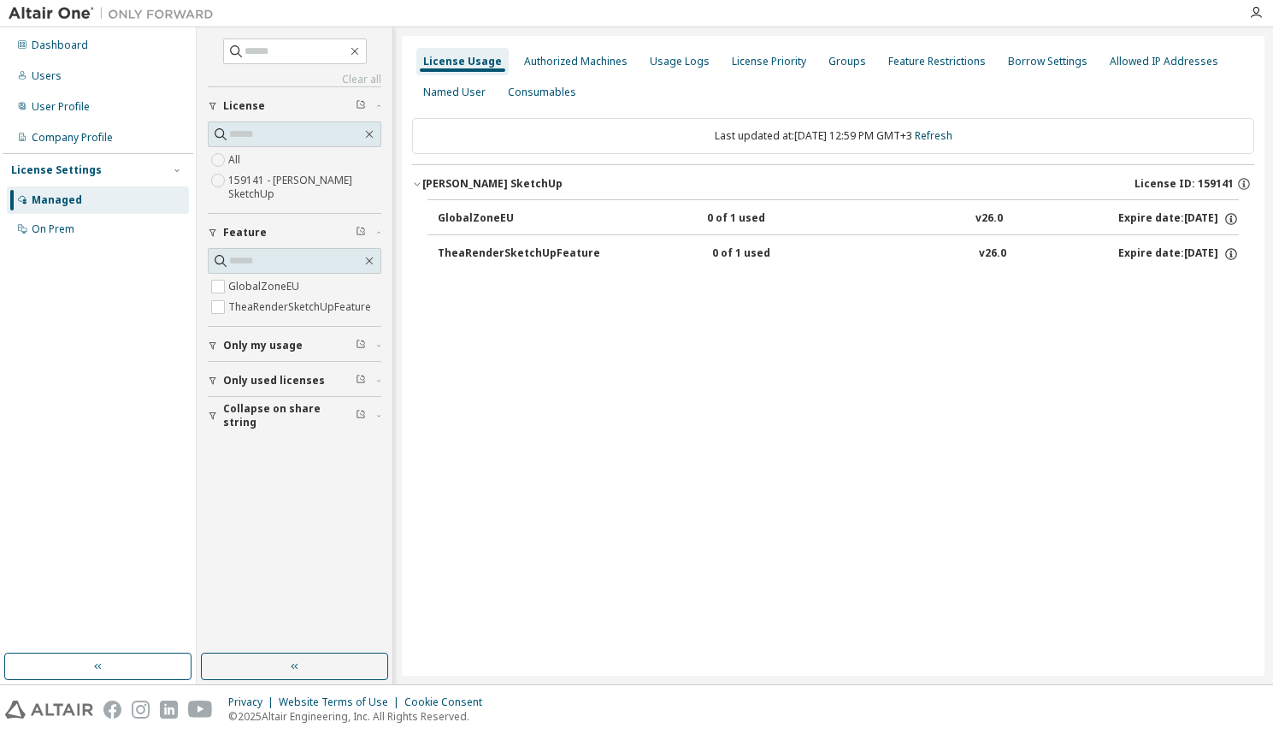
drag, startPoint x: 472, startPoint y: 354, endPoint x: 485, endPoint y: 347, distance: 14.5
click at [472, 354] on div "License Usage Authorized Machines Usage Logs License Priority Groups Feature Re…" at bounding box center [833, 355] width 863 height 639
